Goal: Transaction & Acquisition: Subscribe to service/newsletter

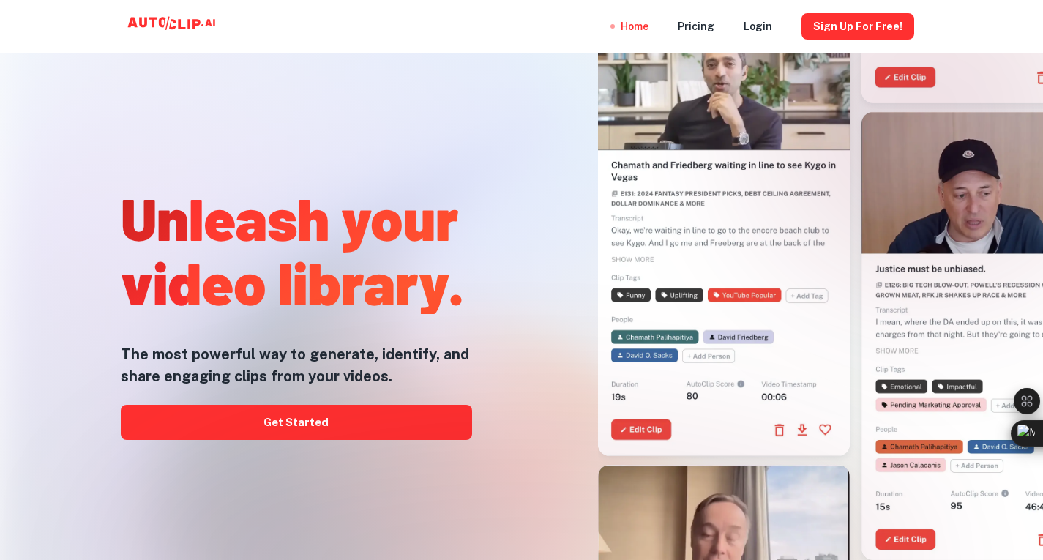
click at [390, 424] on div at bounding box center [522, 559] width 834 height 293
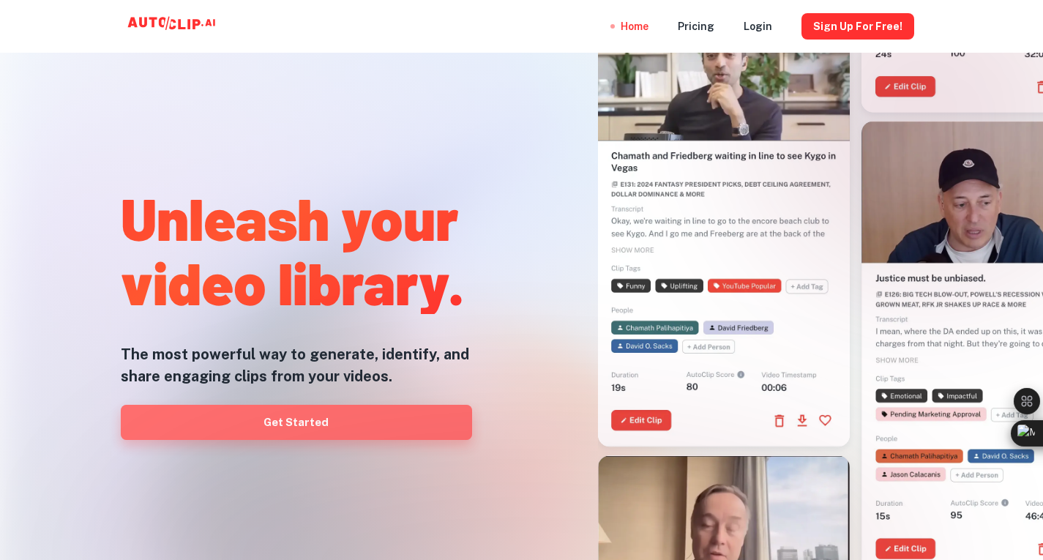
click at [310, 417] on link "Get Started" at bounding box center [296, 422] width 351 height 35
